Goal: Check status

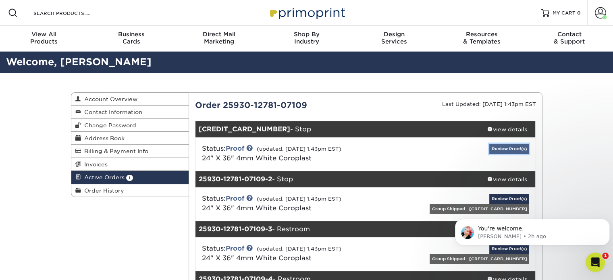
click at [519, 145] on link "Review Proof(s)" at bounding box center [510, 149] width 40 height 10
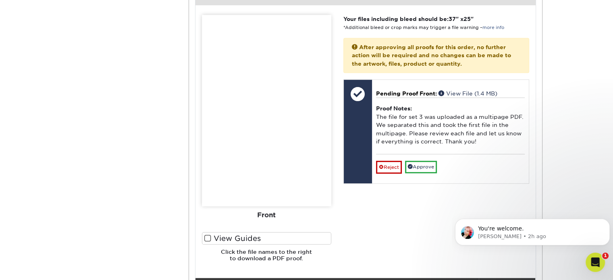
scroll to position [363, 0]
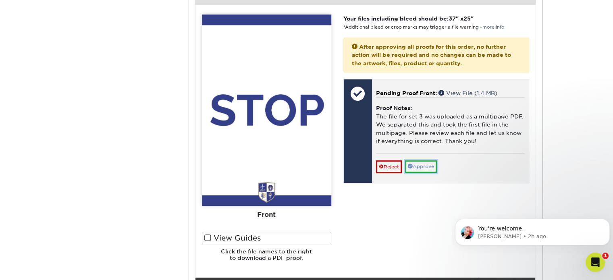
click at [419, 168] on link "Approve" at bounding box center [421, 167] width 32 height 13
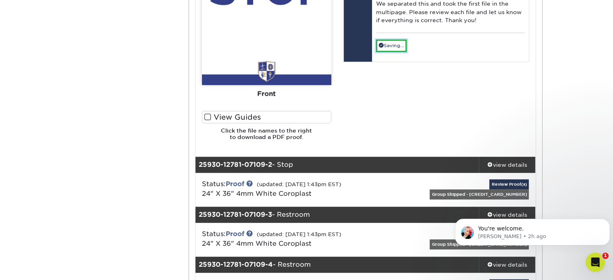
scroll to position [524, 0]
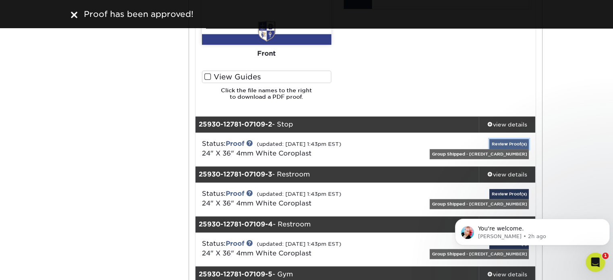
click at [521, 143] on link "Review Proof(s)" at bounding box center [510, 144] width 40 height 10
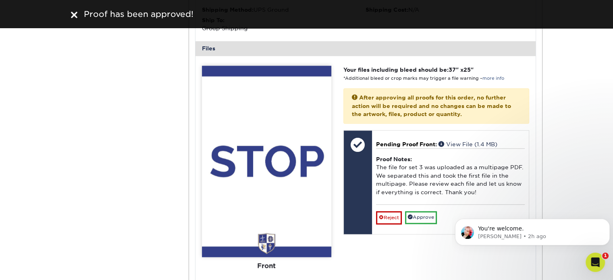
scroll to position [847, 0]
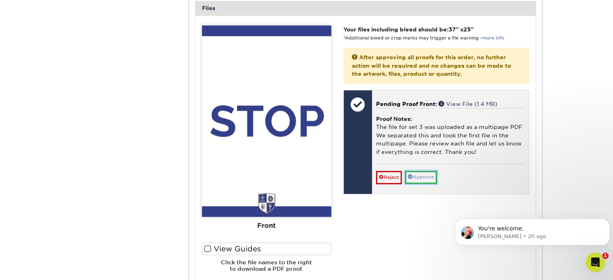
click at [428, 179] on link "Approve" at bounding box center [421, 177] width 32 height 13
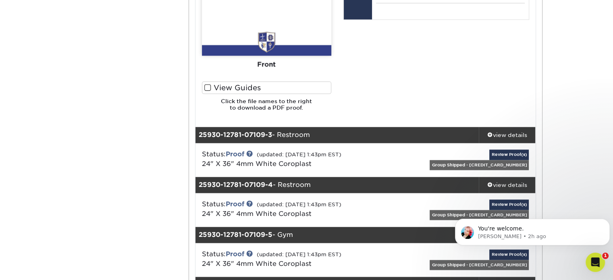
scroll to position [1049, 0]
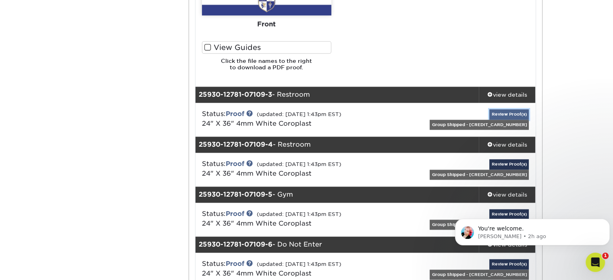
click at [502, 111] on link "Review Proof(s)" at bounding box center [510, 114] width 40 height 10
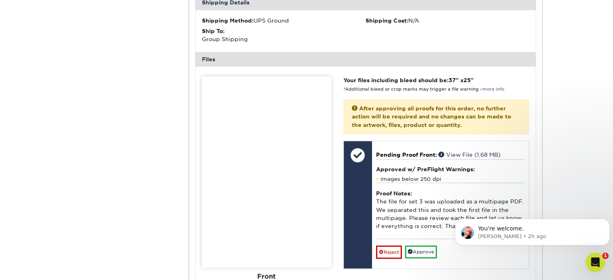
scroll to position [1331, 0]
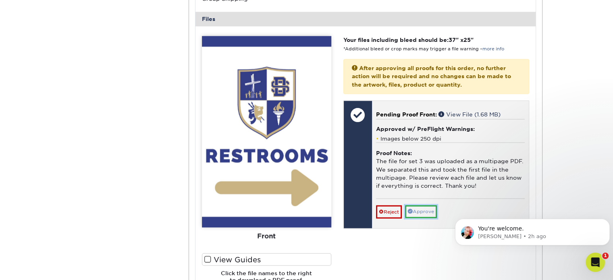
click at [425, 209] on link "Approve" at bounding box center [421, 211] width 32 height 13
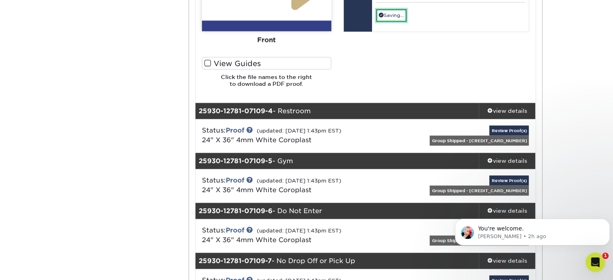
scroll to position [1532, 0]
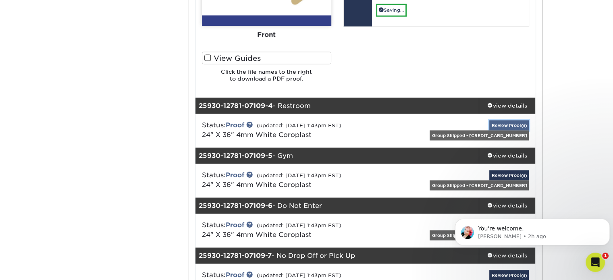
click at [518, 123] on link "Review Proof(s)" at bounding box center [510, 125] width 40 height 10
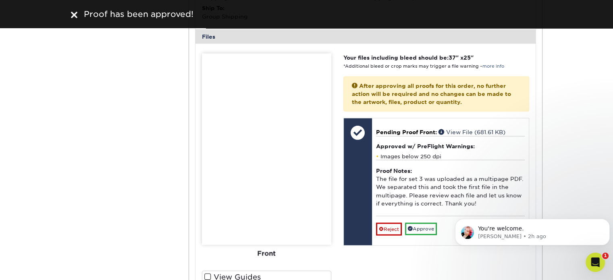
scroll to position [1815, 0]
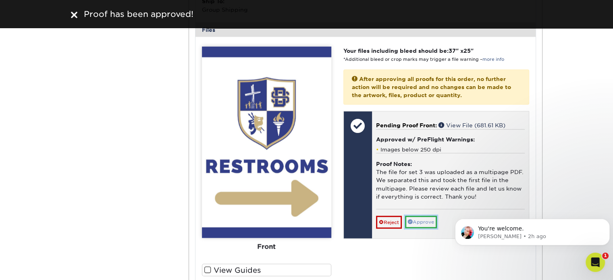
click at [432, 221] on link "Approve" at bounding box center [421, 222] width 32 height 13
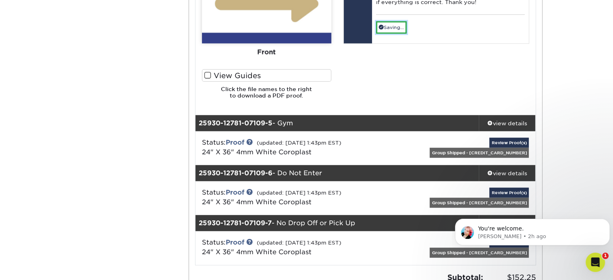
scroll to position [2016, 0]
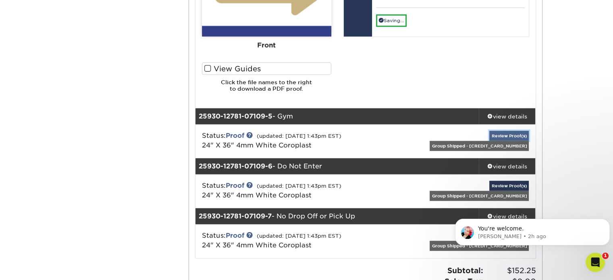
click at [502, 134] on link "Review Proof(s)" at bounding box center [510, 136] width 40 height 10
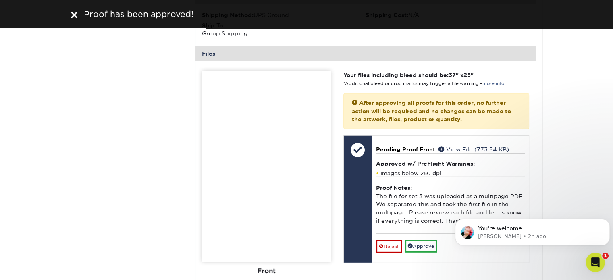
scroll to position [2299, 0]
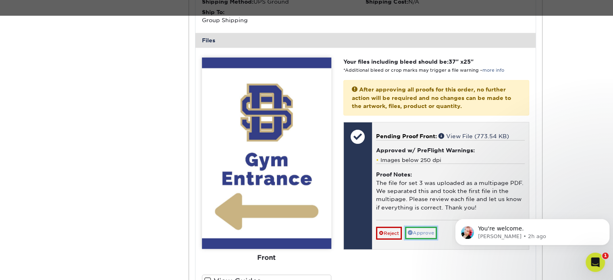
click at [422, 233] on link "Approve" at bounding box center [421, 233] width 32 height 13
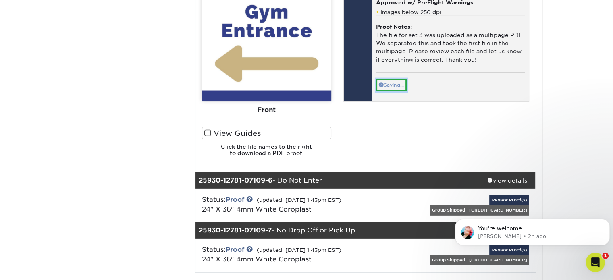
scroll to position [2500, 0]
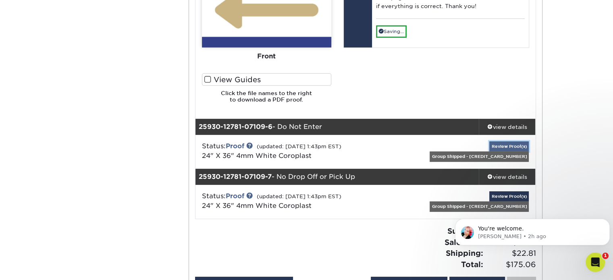
click at [514, 146] on link "Review Proof(s)" at bounding box center [510, 147] width 40 height 10
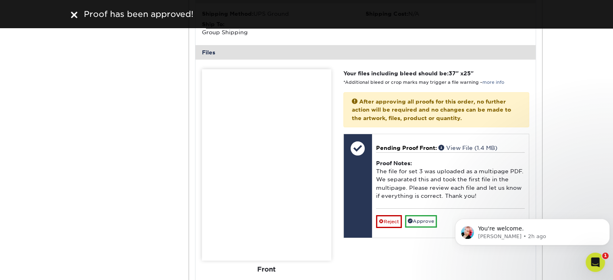
scroll to position [2783, 0]
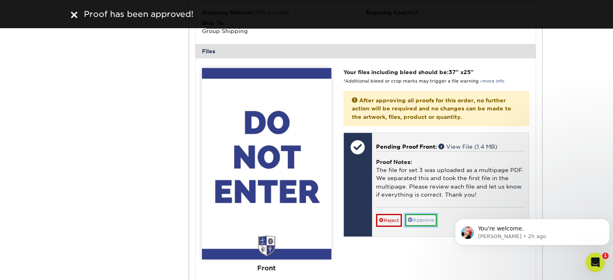
click at [421, 219] on link "Approve" at bounding box center [421, 220] width 32 height 13
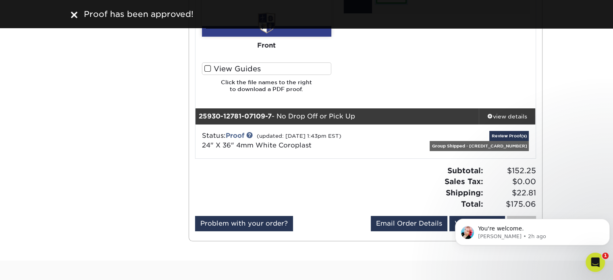
scroll to position [3025, 0]
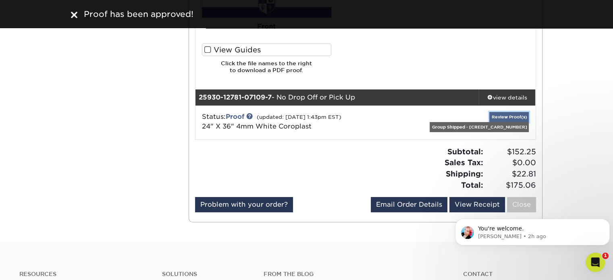
click at [509, 119] on link "Review Proof(s)" at bounding box center [510, 117] width 40 height 10
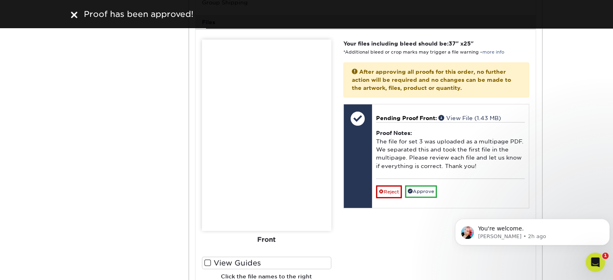
scroll to position [3307, 0]
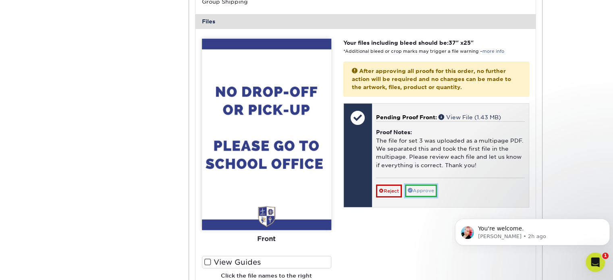
click at [433, 187] on link "Approve" at bounding box center [421, 191] width 32 height 13
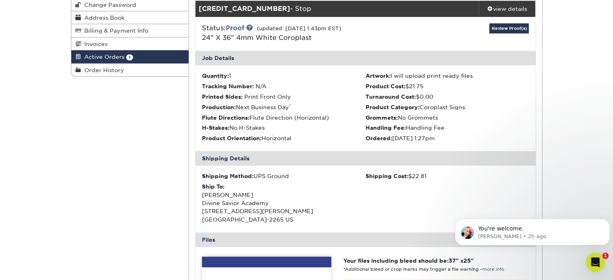
scroll to position [0, 0]
